Goal: Task Accomplishment & Management: Complete application form

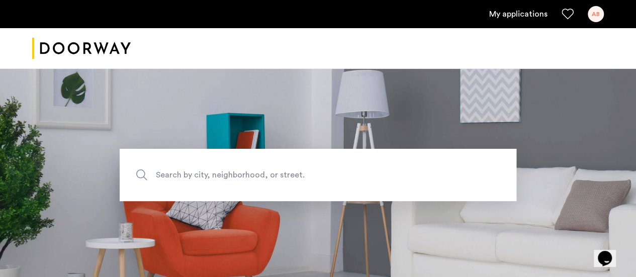
click at [514, 18] on link "My applications" at bounding box center [518, 14] width 58 height 12
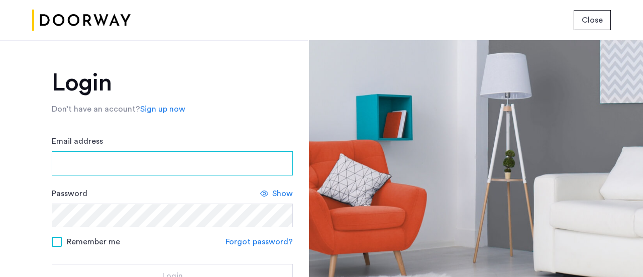
click at [138, 162] on input "Email address" at bounding box center [172, 163] width 241 height 24
type input "**********"
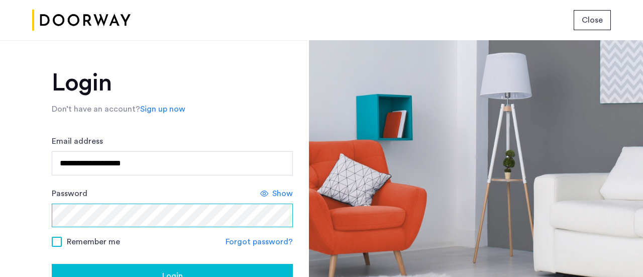
click at [52, 264] on button "Login" at bounding box center [172, 276] width 241 height 24
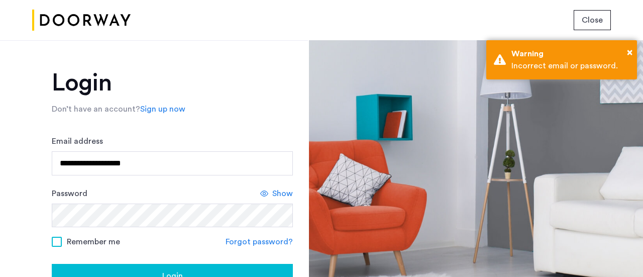
click at [597, 15] on span "Close" at bounding box center [592, 20] width 21 height 12
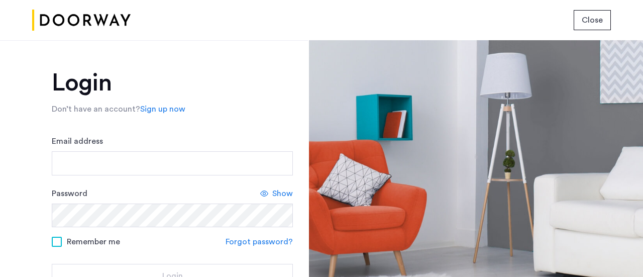
click at [68, 33] on img at bounding box center [81, 21] width 99 height 38
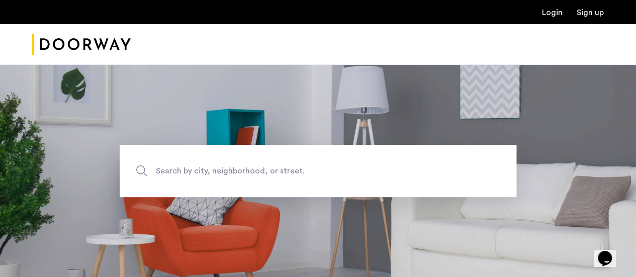
click at [555, 13] on link "Login" at bounding box center [552, 13] width 21 height 8
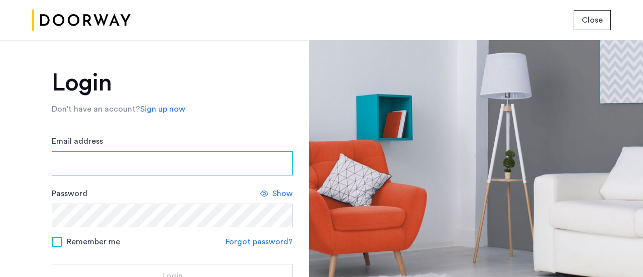
click at [167, 161] on input "Email address" at bounding box center [172, 163] width 241 height 24
type input "**********"
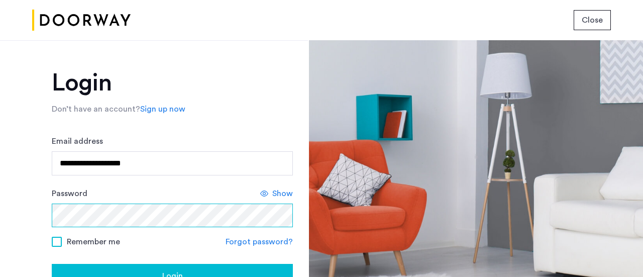
click at [52, 264] on button "Login" at bounding box center [172, 276] width 241 height 24
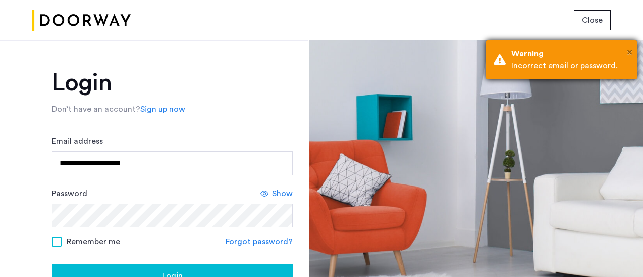
click at [629, 53] on span "×" at bounding box center [630, 52] width 6 height 10
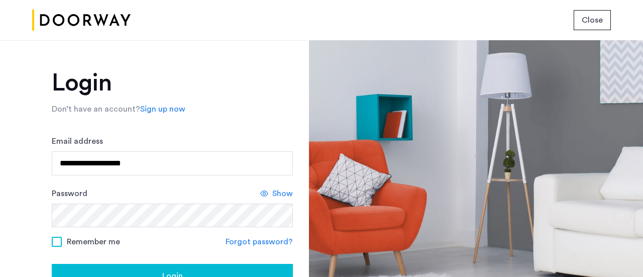
click at [193, 273] on div "Login" at bounding box center [172, 276] width 225 height 12
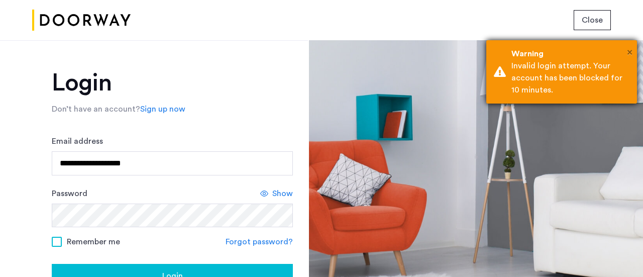
click at [628, 53] on span "×" at bounding box center [630, 52] width 6 height 10
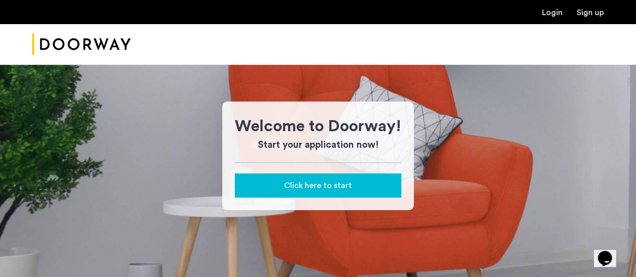
scroll to position [54, 0]
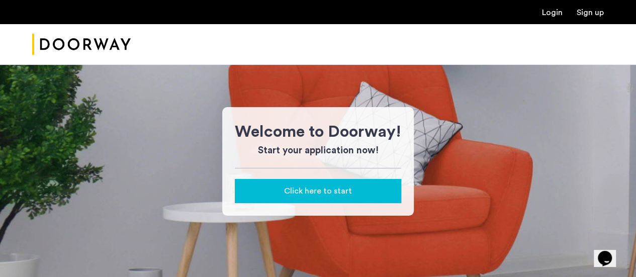
click at [547, 14] on link "Login" at bounding box center [552, 13] width 21 height 8
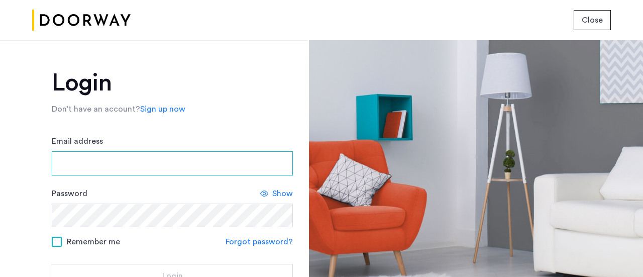
click at [218, 161] on input "Email address" at bounding box center [172, 163] width 241 height 24
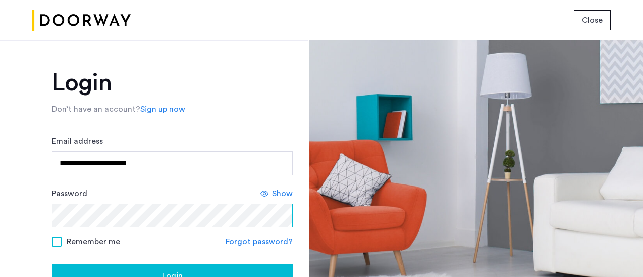
click at [52, 264] on button "Login" at bounding box center [172, 276] width 241 height 24
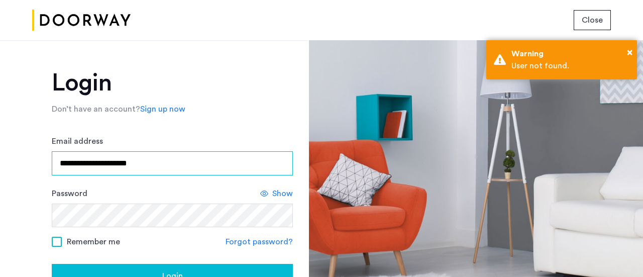
click at [170, 174] on input "**********" at bounding box center [172, 163] width 241 height 24
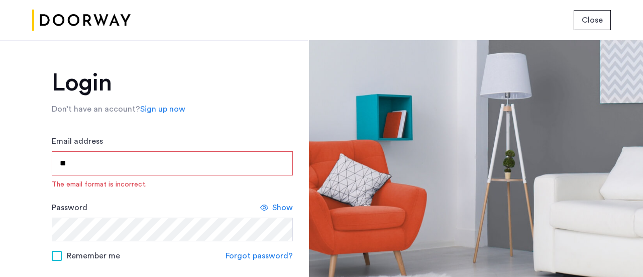
type input "*"
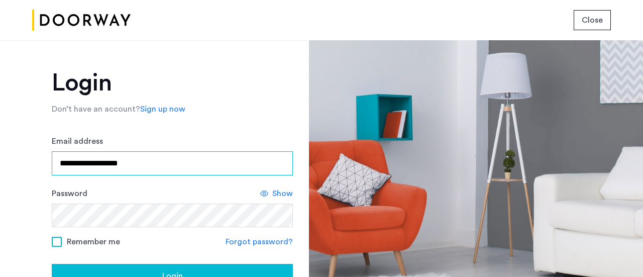
type input "**********"
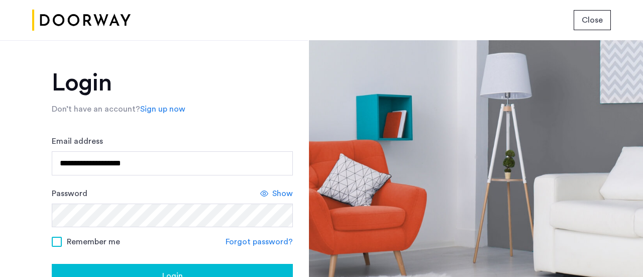
click at [2, 221] on div "**********" at bounding box center [154, 158] width 308 height 237
click at [178, 273] on span "Login" at bounding box center [172, 276] width 21 height 12
click at [114, 16] on img at bounding box center [81, 21] width 99 height 38
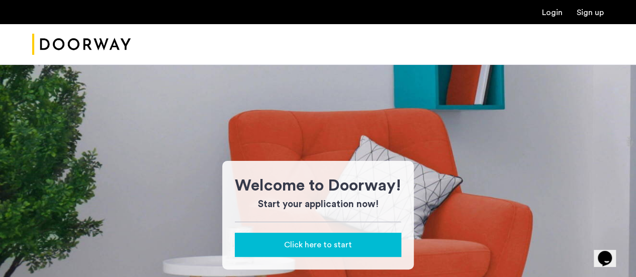
click at [558, 12] on link "Login" at bounding box center [552, 13] width 21 height 8
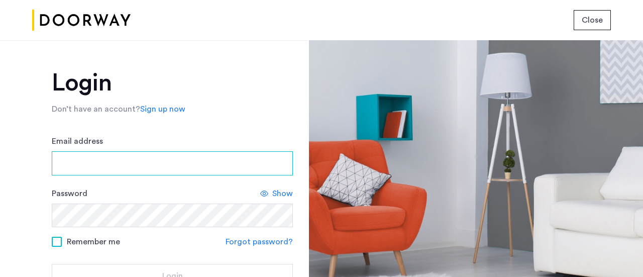
click at [187, 159] on input "Email address" at bounding box center [172, 163] width 241 height 24
type input "**********"
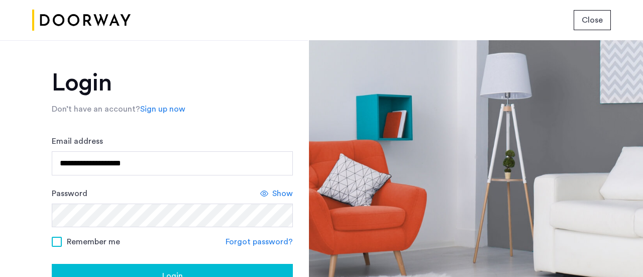
click at [176, 267] on button "Login" at bounding box center [172, 276] width 241 height 24
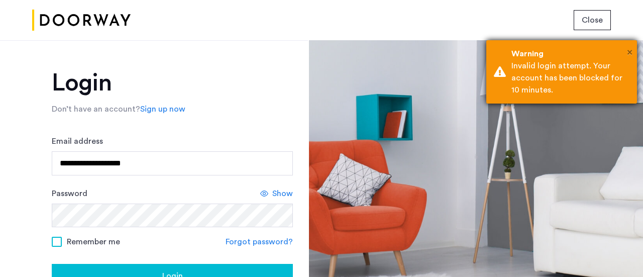
click at [628, 49] on span "×" at bounding box center [630, 52] width 6 height 10
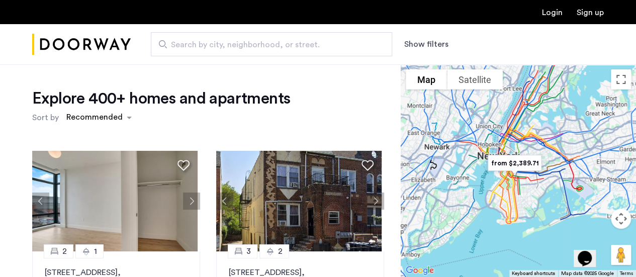
click at [554, 18] on div "Login Sign up" at bounding box center [318, 12] width 636 height 24
click at [554, 15] on link "Login" at bounding box center [552, 13] width 21 height 8
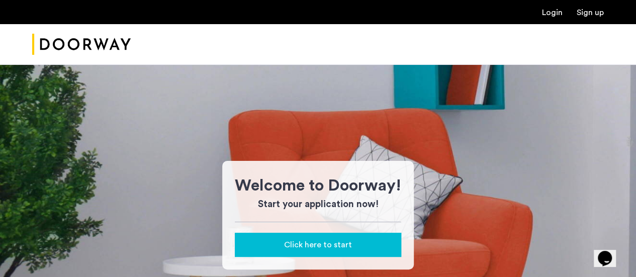
click at [555, 13] on link "Login" at bounding box center [552, 13] width 21 height 8
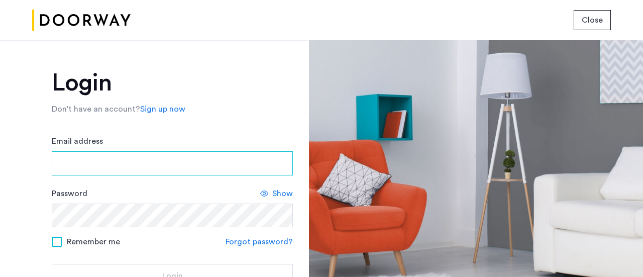
click at [166, 171] on input "Email address" at bounding box center [172, 163] width 241 height 24
type input "**********"
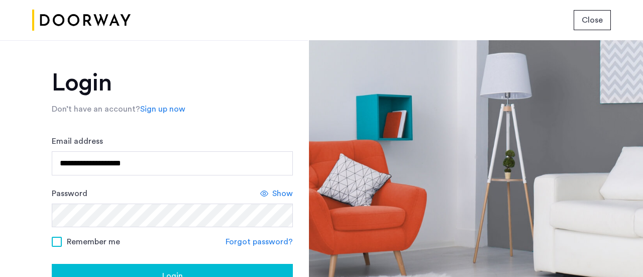
click at [171, 264] on button "Login" at bounding box center [172, 276] width 241 height 24
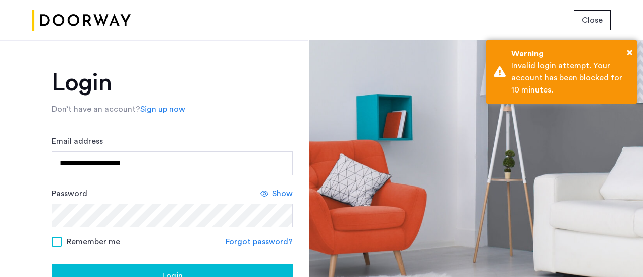
click at [249, 237] on link "Forgot password?" at bounding box center [259, 242] width 67 height 12
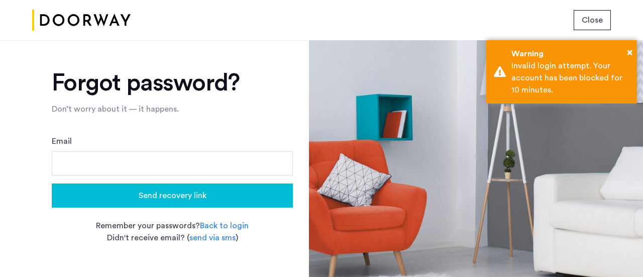
click at [179, 176] on form "Email Send recovery link" at bounding box center [172, 171] width 241 height 72
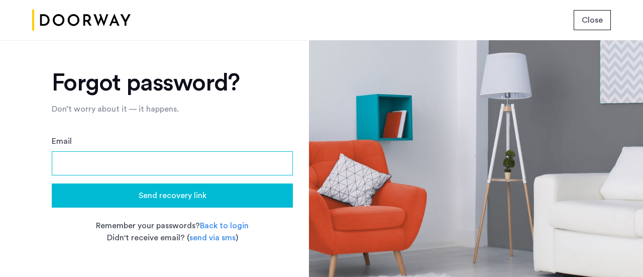
click at [195, 169] on input "Email" at bounding box center [172, 163] width 241 height 24
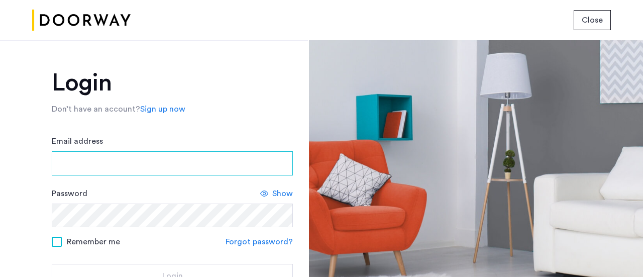
click at [64, 171] on input "Email address" at bounding box center [172, 163] width 241 height 24
type input "*"
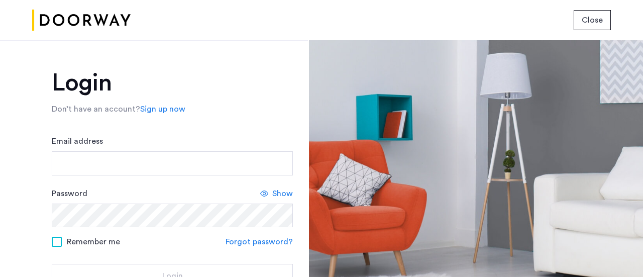
click at [248, 242] on form "Email address Password Show Remember me Forgot password? Login" at bounding box center [172, 211] width 241 height 153
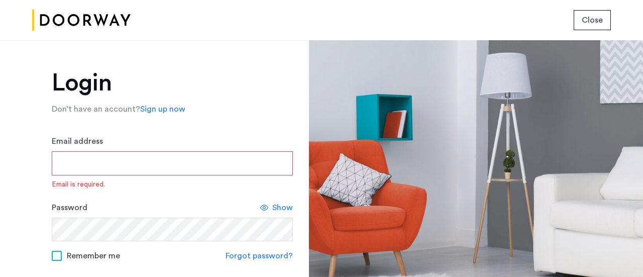
click at [127, 166] on input "Email address" at bounding box center [172, 163] width 241 height 24
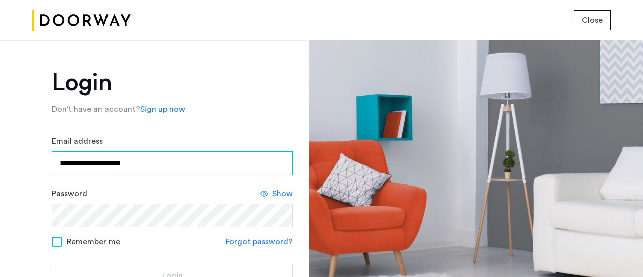
click at [161, 168] on input "**********" at bounding box center [172, 163] width 241 height 24
type input "**********"
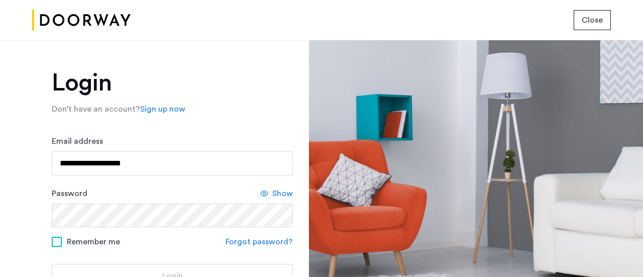
click at [208, 191] on div "Password Show" at bounding box center [172, 208] width 241 height 40
click at [258, 240] on link "Forgot password?" at bounding box center [259, 242] width 67 height 12
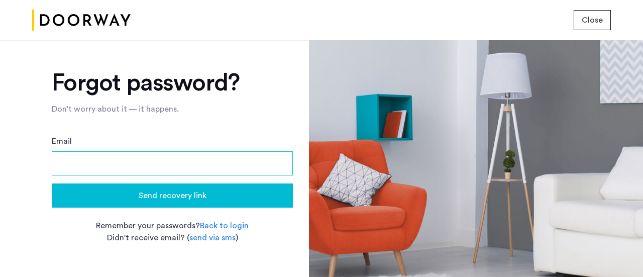
click at [192, 169] on input "Email" at bounding box center [172, 163] width 241 height 24
type input "**********"
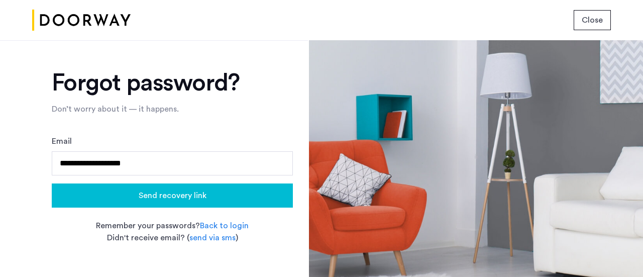
click at [189, 200] on span "Send recovery link" at bounding box center [173, 196] width 68 height 12
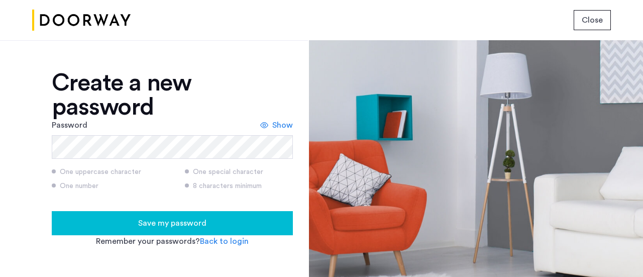
click at [165, 221] on span "Save my password" at bounding box center [172, 223] width 68 height 12
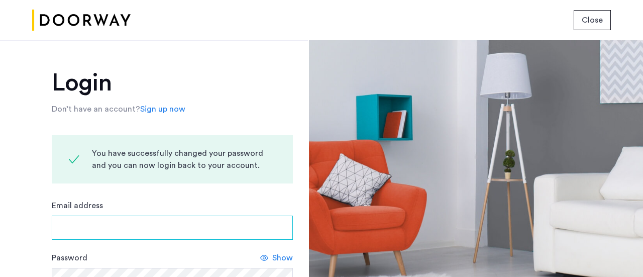
click at [165, 221] on input "Email address" at bounding box center [172, 228] width 241 height 24
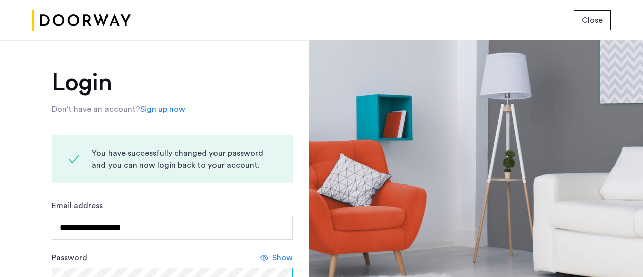
scroll to position [6, 0]
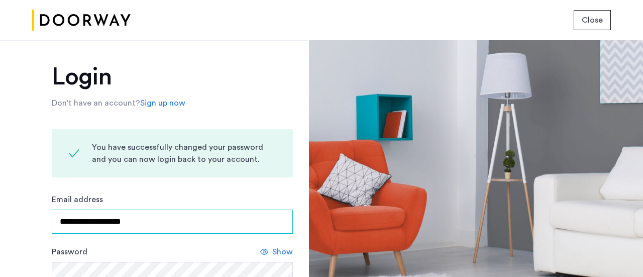
click at [212, 223] on input "**********" at bounding box center [172, 222] width 241 height 24
type input "**********"
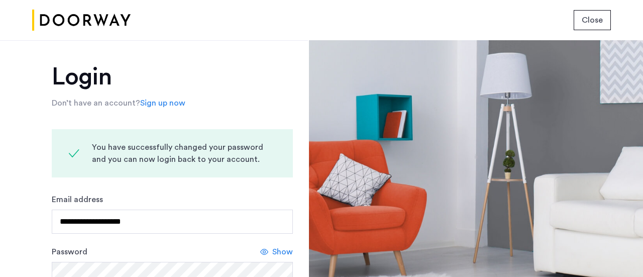
click at [0, 195] on div "**********" at bounding box center [154, 158] width 308 height 237
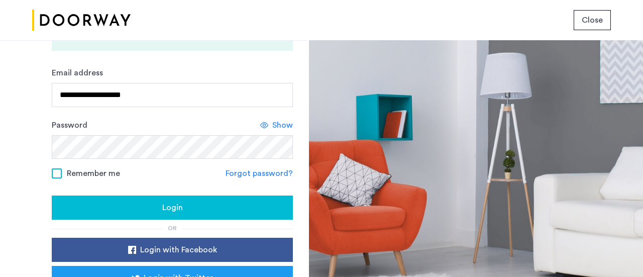
scroll to position [147, 0]
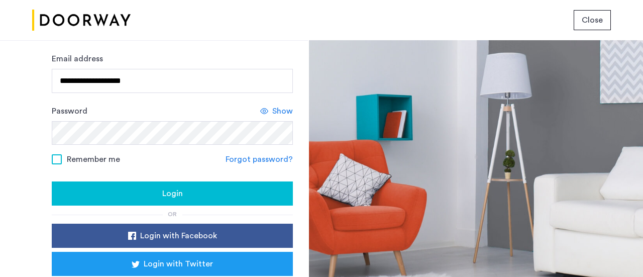
click at [145, 196] on div "Login" at bounding box center [172, 194] width 225 height 12
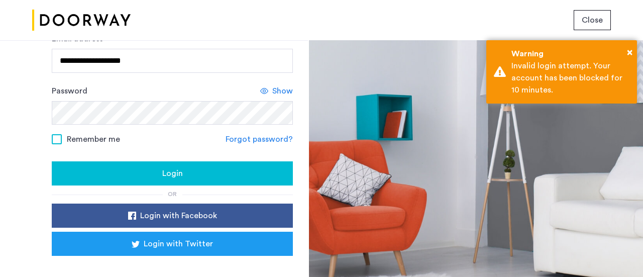
scroll to position [203, 0]
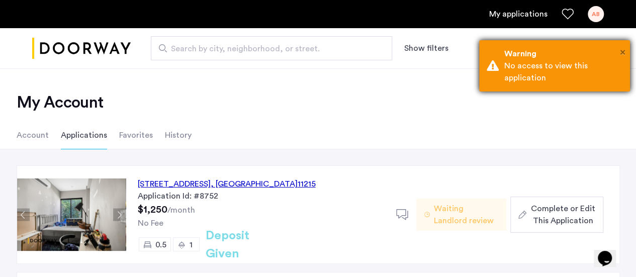
click at [623, 51] on span "×" at bounding box center [623, 52] width 6 height 10
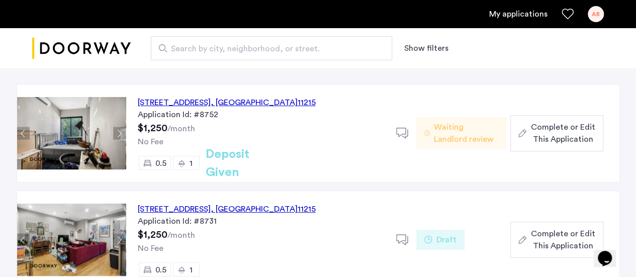
scroll to position [80, 0]
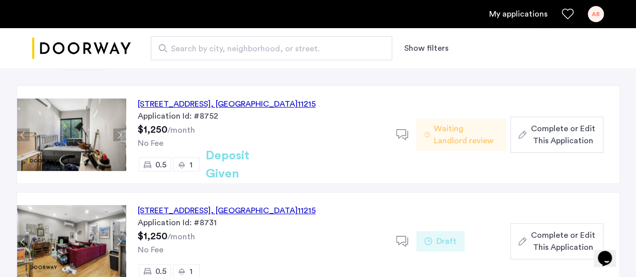
click at [535, 140] on span "Complete or Edit This Application" at bounding box center [562, 135] width 64 height 24
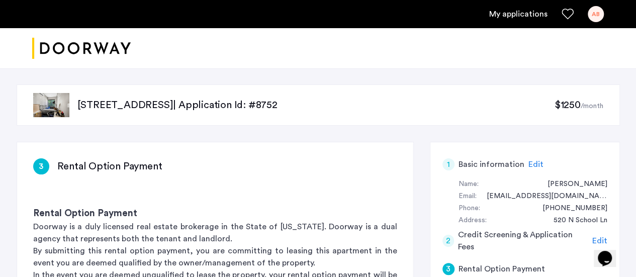
click at [512, 14] on link "My applications" at bounding box center [518, 14] width 58 height 12
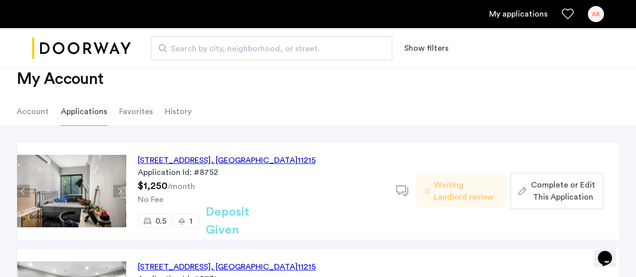
scroll to position [21, 0]
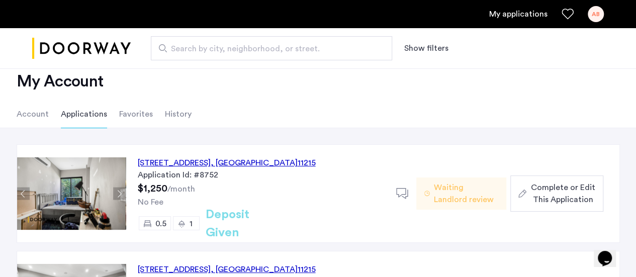
click at [547, 203] on span "Complete or Edit This Application" at bounding box center [562, 193] width 64 height 24
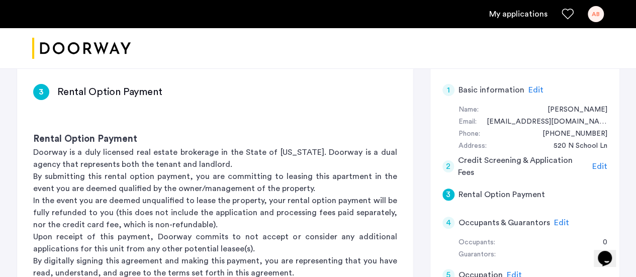
scroll to position [80, 0]
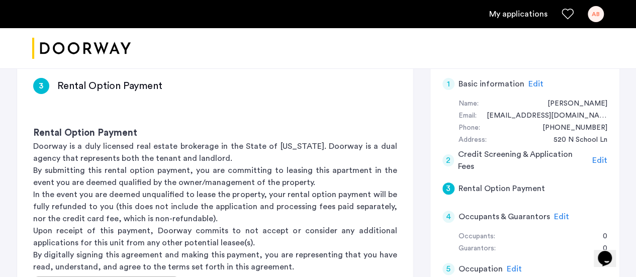
click at [635, 66] on div at bounding box center [318, 48] width 636 height 41
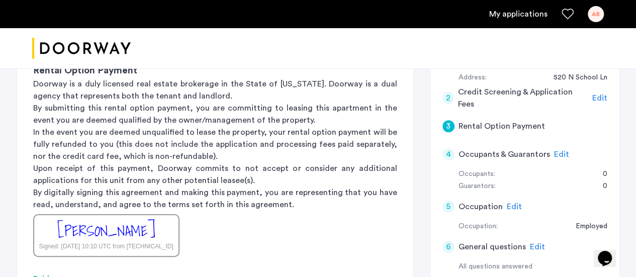
scroll to position [146, 0]
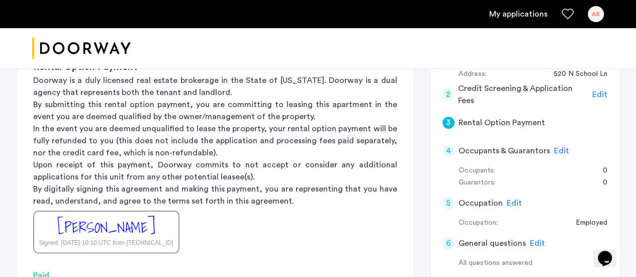
click at [519, 18] on link "My applications" at bounding box center [518, 14] width 58 height 12
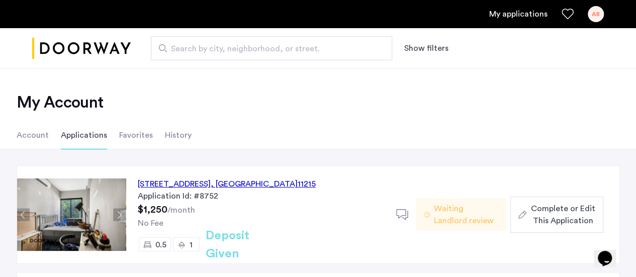
click at [33, 132] on li "Account" at bounding box center [33, 135] width 32 height 28
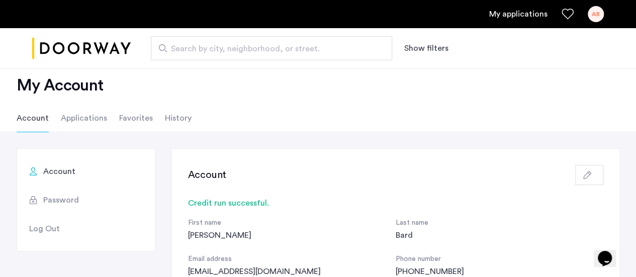
scroll to position [16, 0]
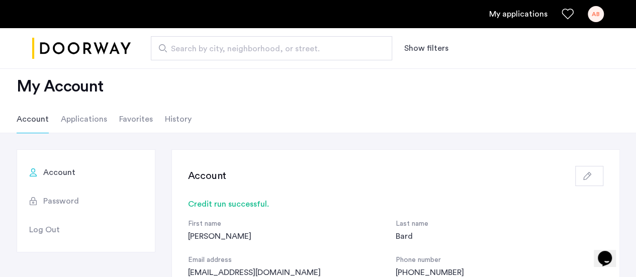
click at [72, 119] on li "Applications" at bounding box center [84, 119] width 46 height 28
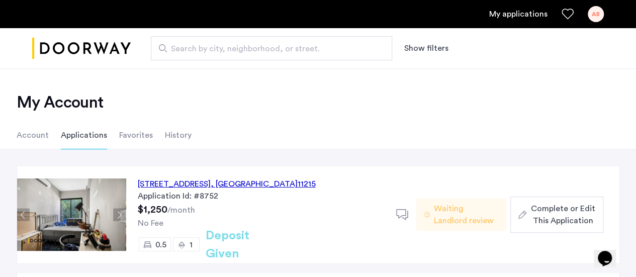
click at [182, 139] on li "History" at bounding box center [178, 135] width 27 height 28
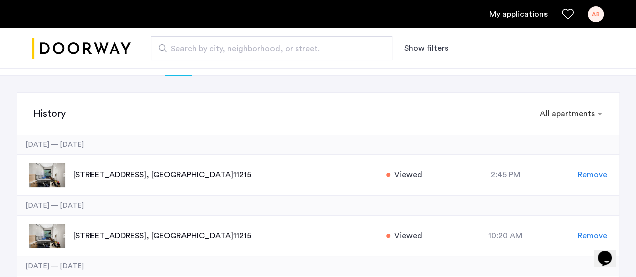
scroll to position [87, 0]
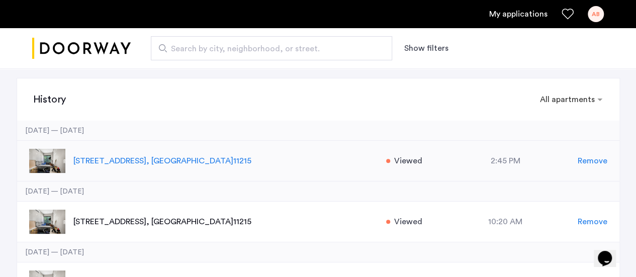
click at [587, 156] on span "Remove" at bounding box center [593, 161] width 30 height 12
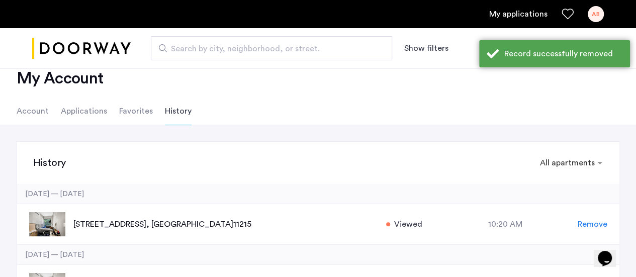
scroll to position [0, 0]
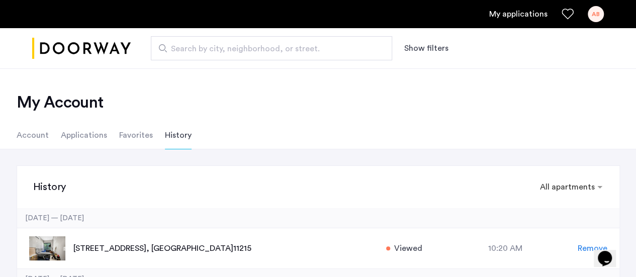
click at [81, 132] on li "Applications" at bounding box center [84, 135] width 46 height 28
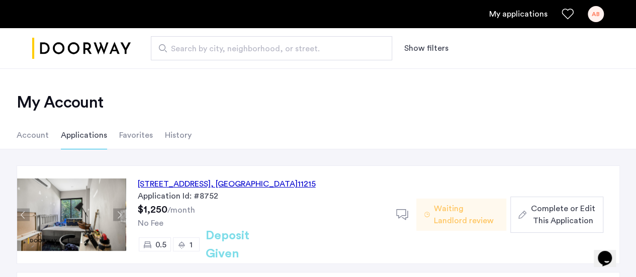
click at [600, 16] on div "AB" at bounding box center [596, 14] width 16 height 16
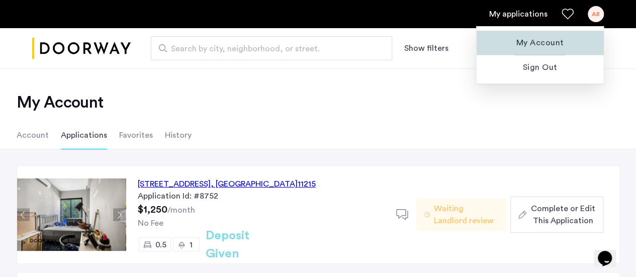
click at [558, 35] on button "My Account" at bounding box center [540, 43] width 127 height 24
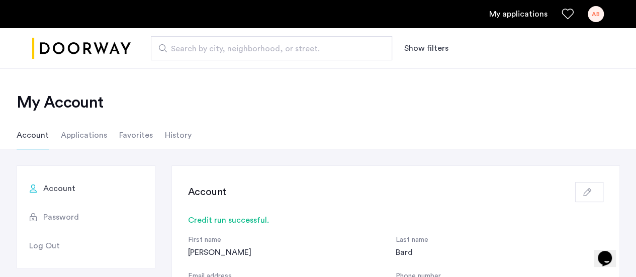
click at [81, 131] on li "Applications" at bounding box center [84, 135] width 46 height 28
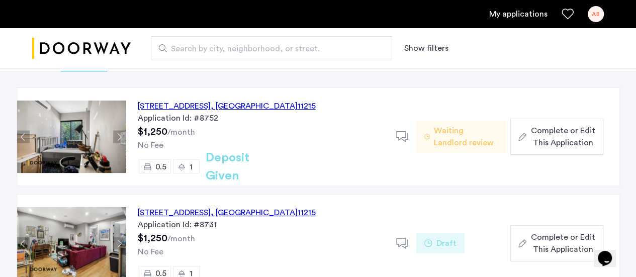
scroll to position [86, 0]
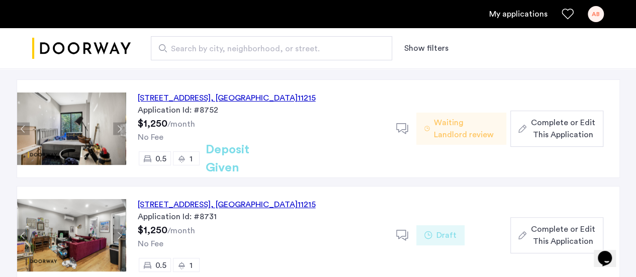
click at [285, 93] on div "557 Union Street, Unit 1FL, Brooklyn , NY 11215" at bounding box center [227, 98] width 178 height 12
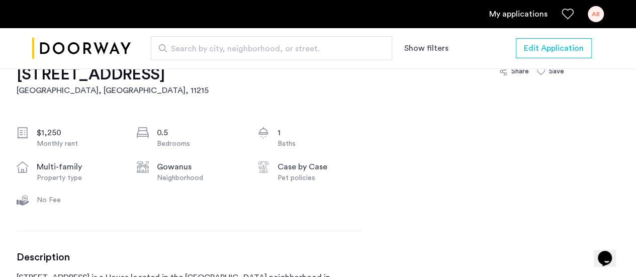
scroll to position [336, 0]
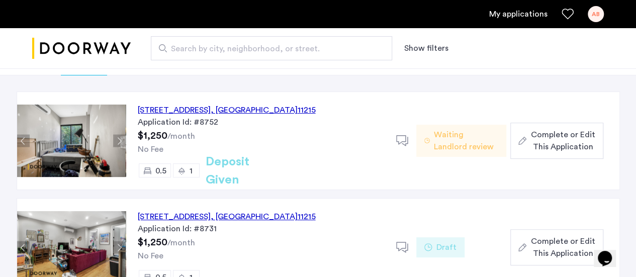
click at [445, 135] on span "Waiting Landlord review" at bounding box center [466, 141] width 64 height 24
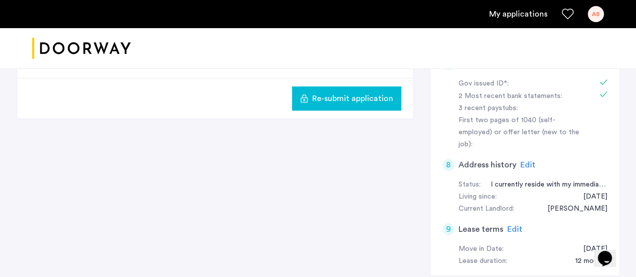
scroll to position [364, 0]
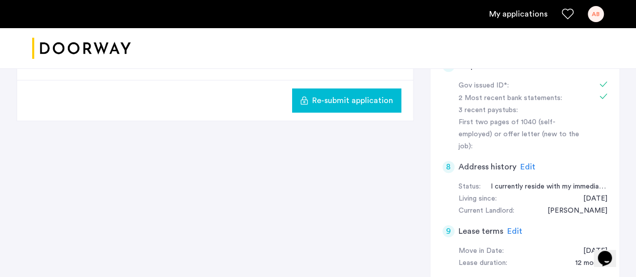
click at [509, 227] on span "Edit" at bounding box center [514, 231] width 15 height 8
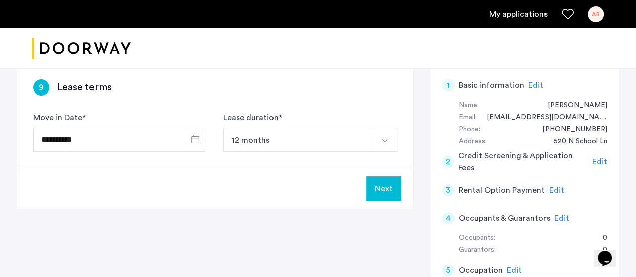
scroll to position [80, 0]
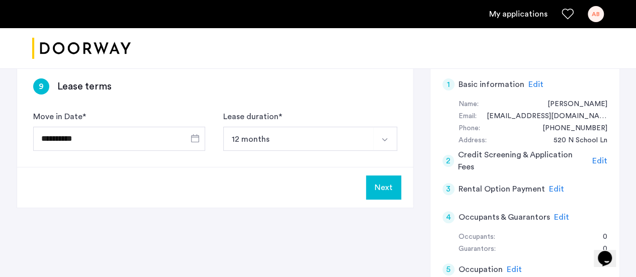
click at [553, 191] on span "Edit" at bounding box center [556, 189] width 15 height 8
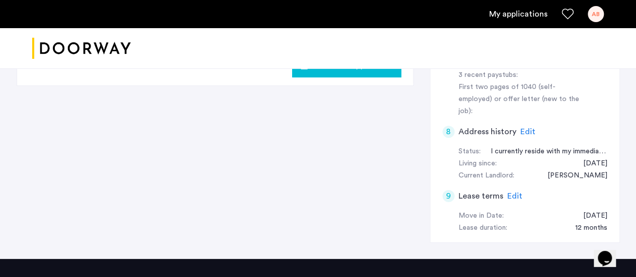
scroll to position [0, 0]
